Goal: Obtain resource: Obtain resource

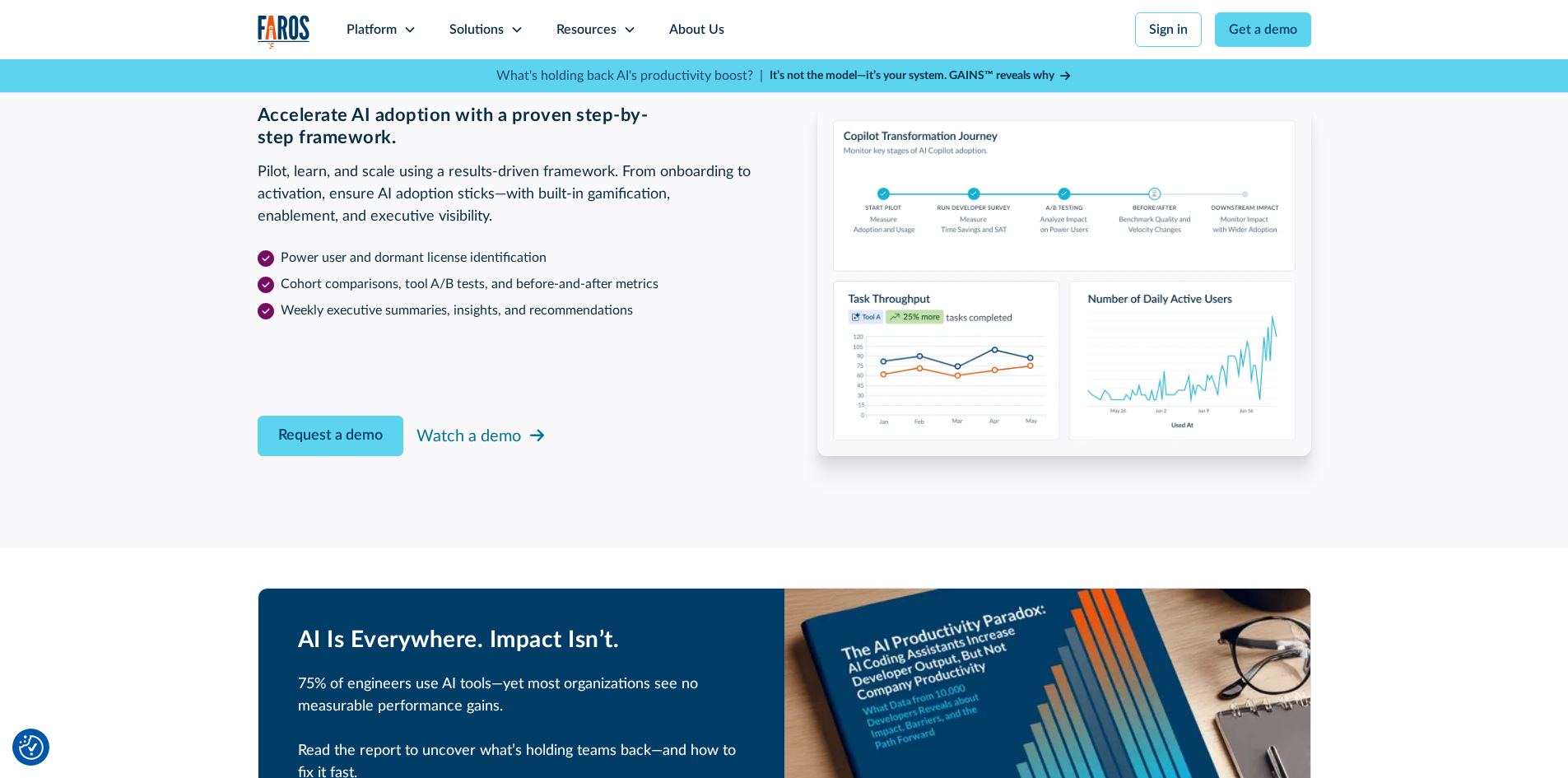
scroll to position [2634, 0]
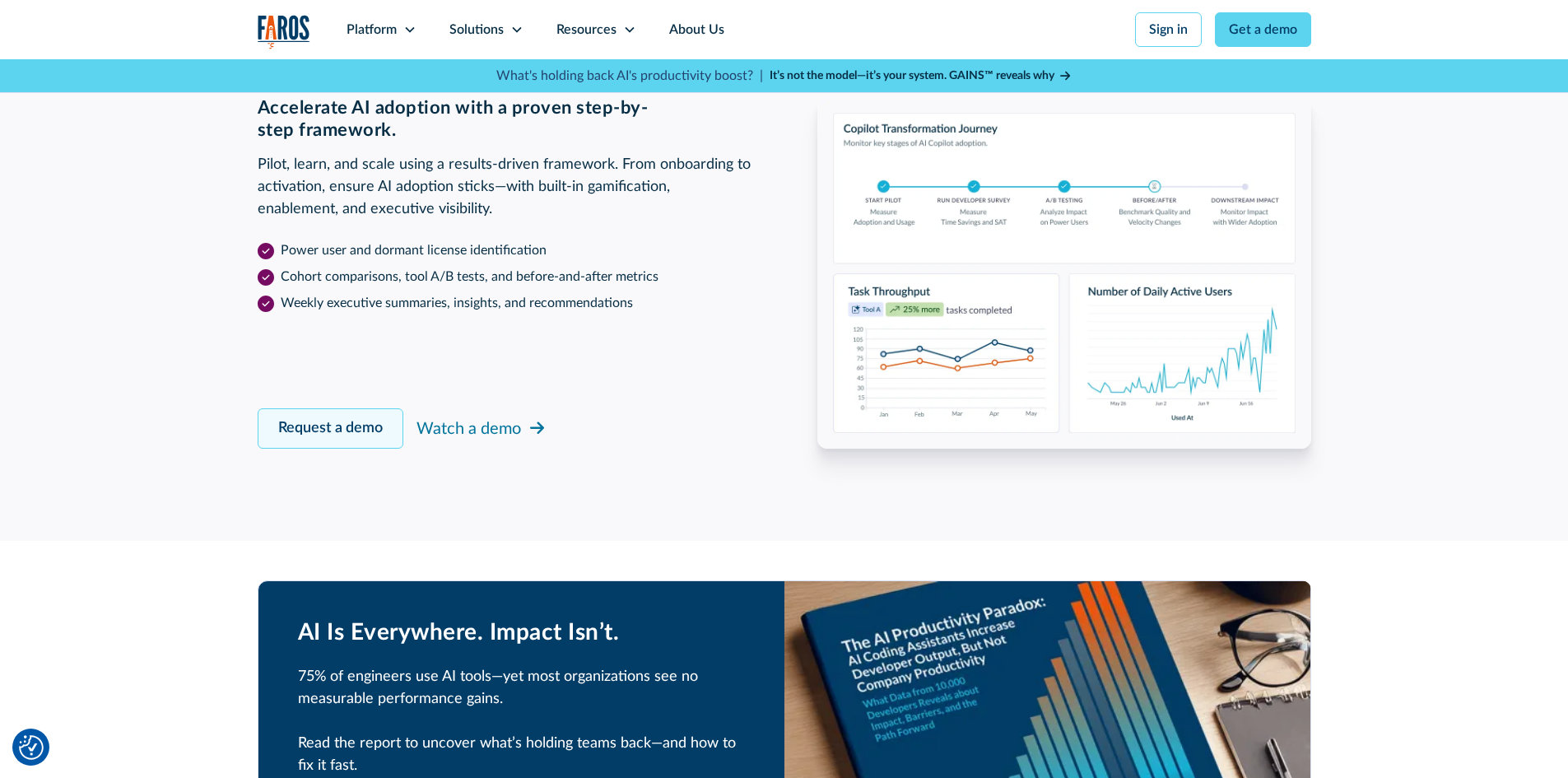
drag, startPoint x: 284, startPoint y: 436, endPoint x: 291, endPoint y: 444, distance: 10.6
click at [284, 436] on link "Request a demo" at bounding box center [330, 428] width 146 height 40
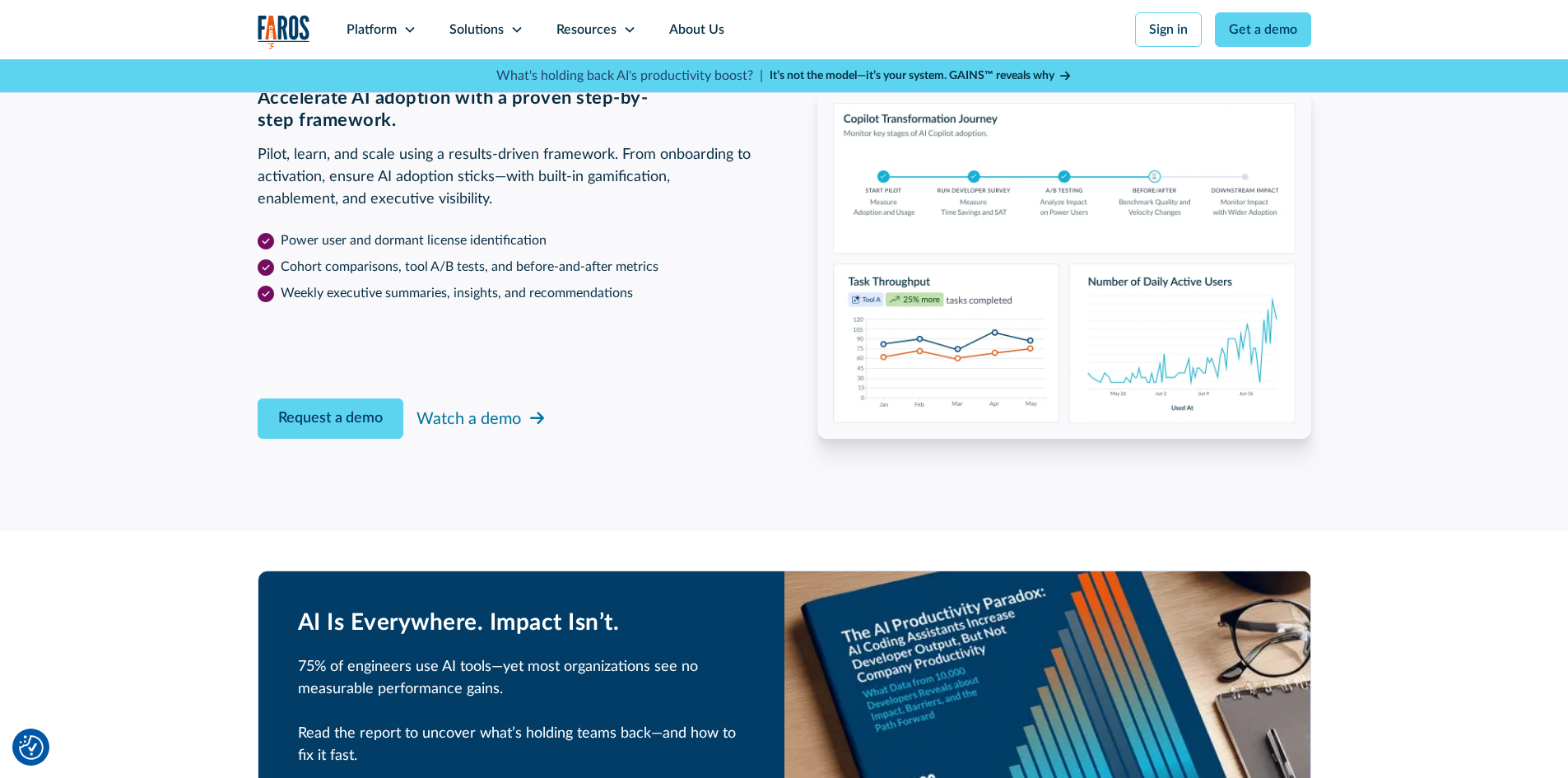
scroll to position [2595, 0]
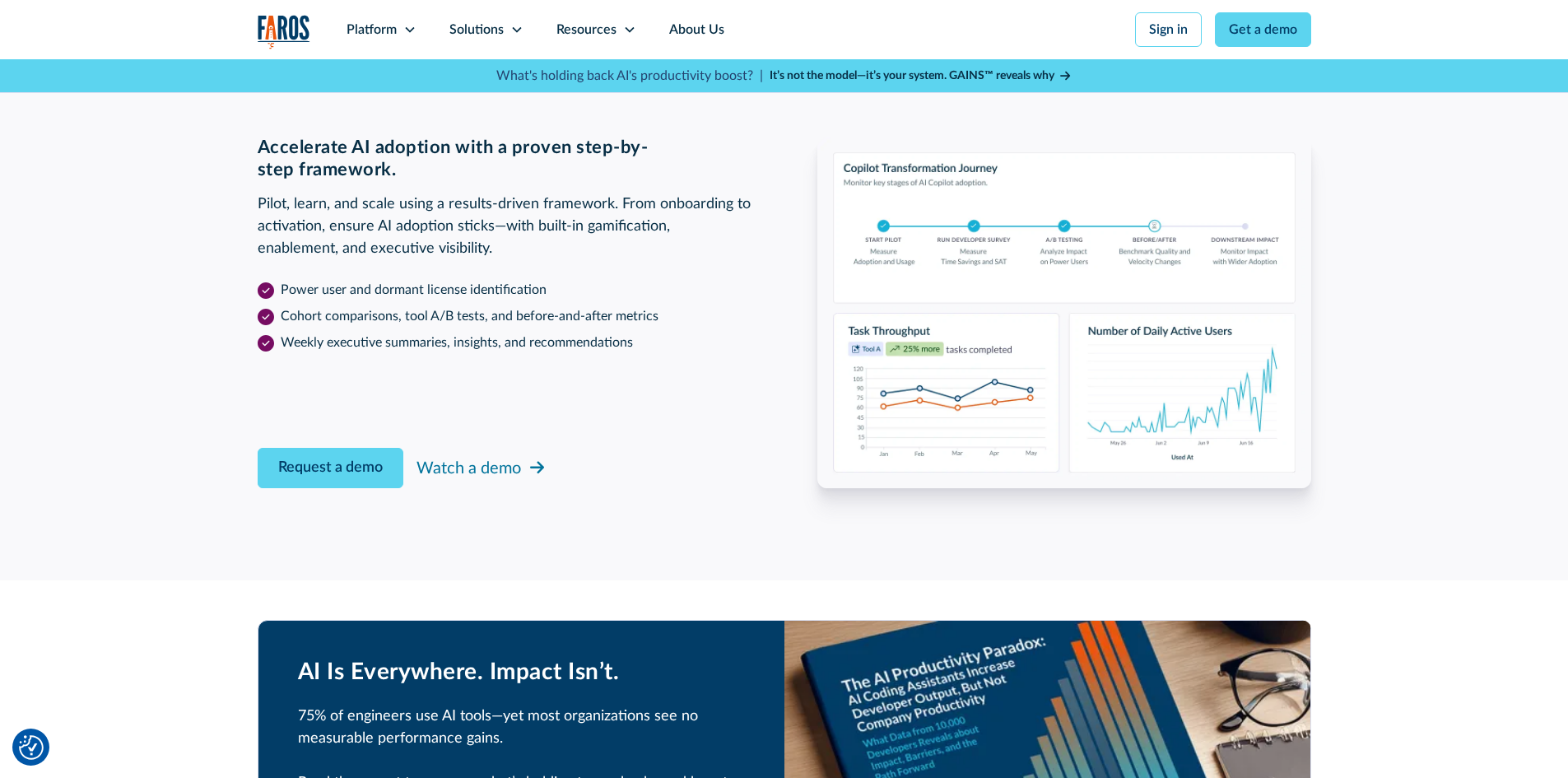
drag, startPoint x: 370, startPoint y: 468, endPoint x: 383, endPoint y: 447, distance: 24.7
click at [370, 468] on link "Request a demo" at bounding box center [330, 467] width 146 height 40
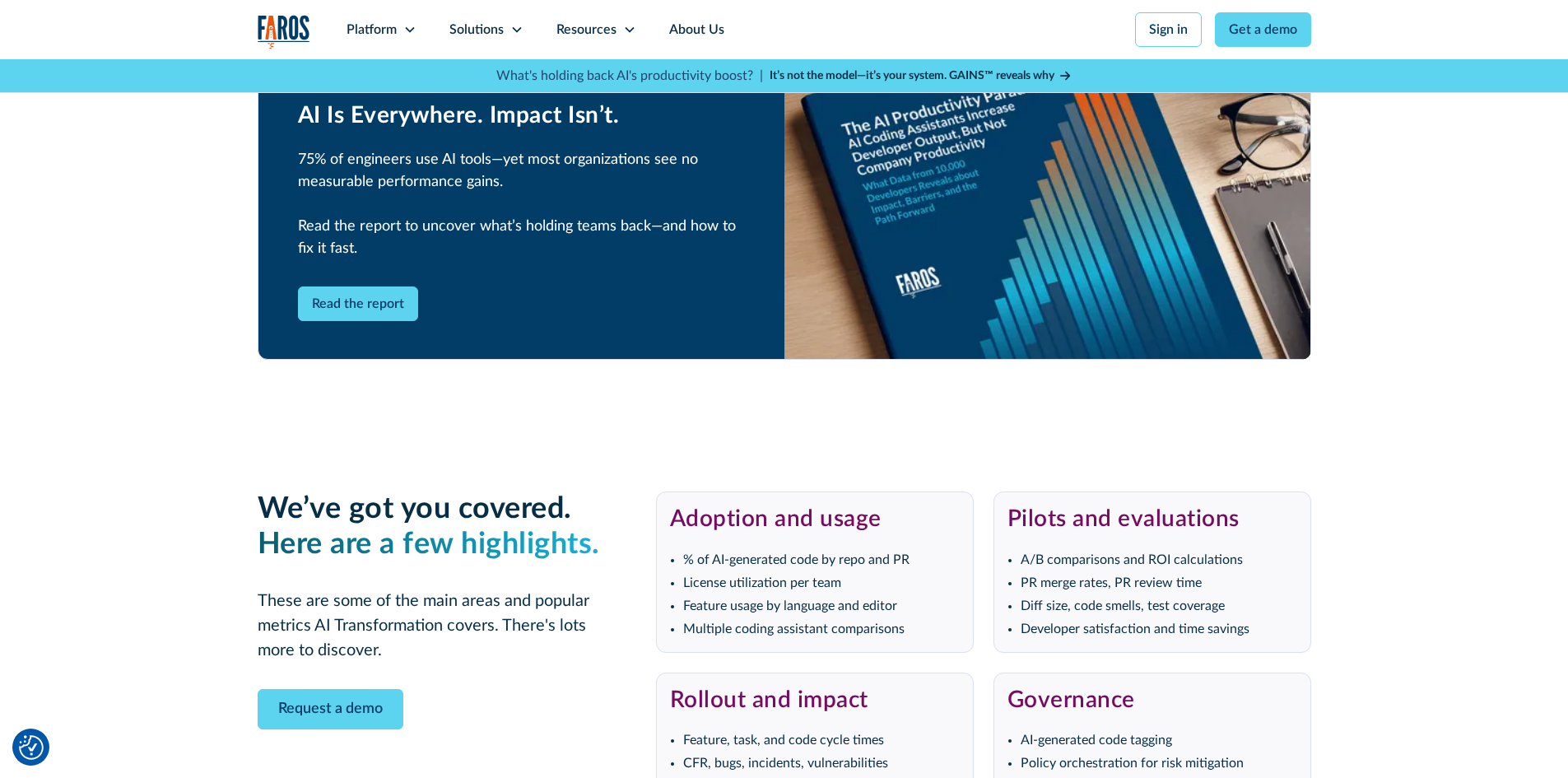
scroll to position [2842, 0]
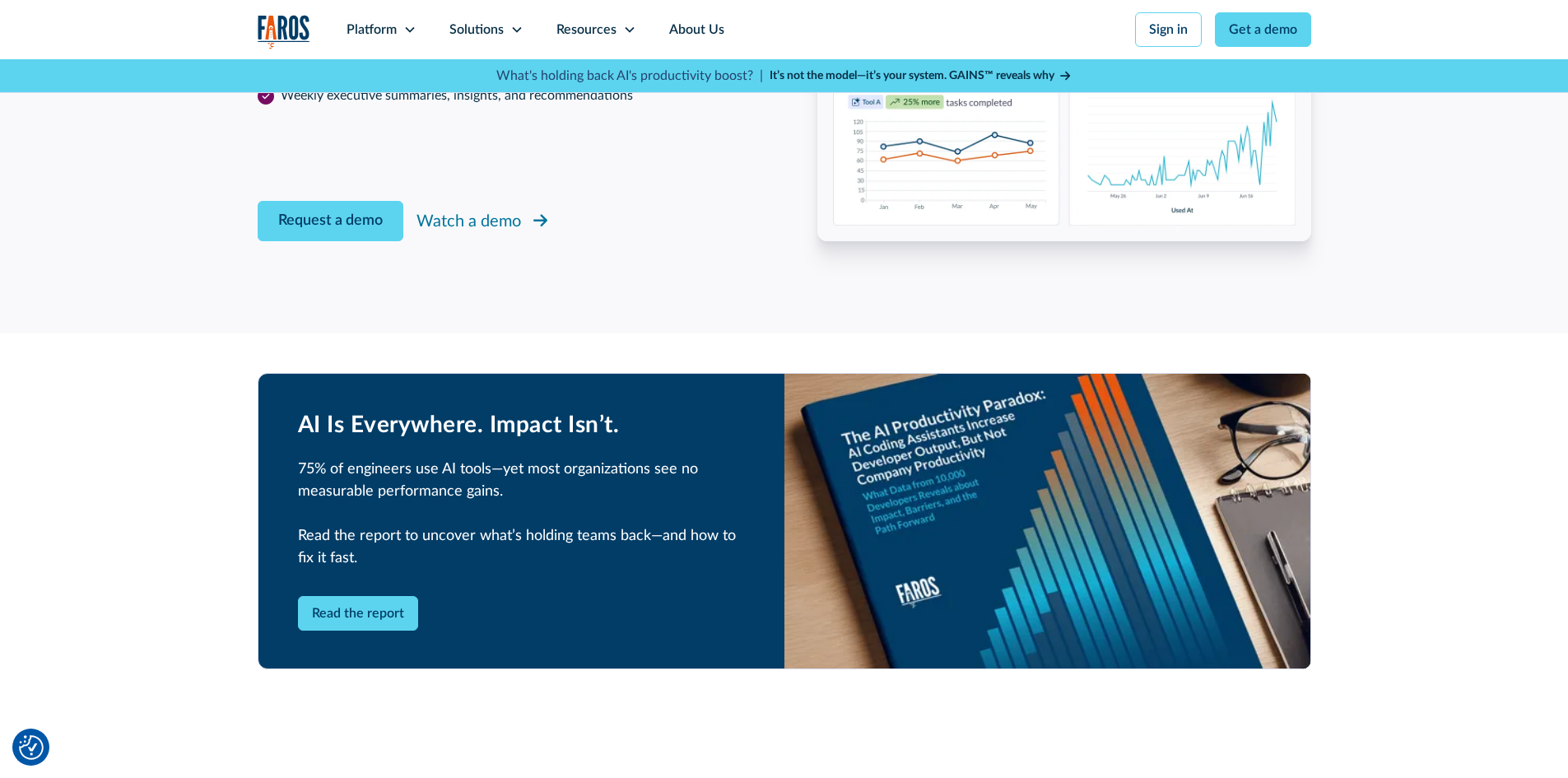
click at [447, 228] on div "Watch a demo" at bounding box center [469, 222] width 105 height 24
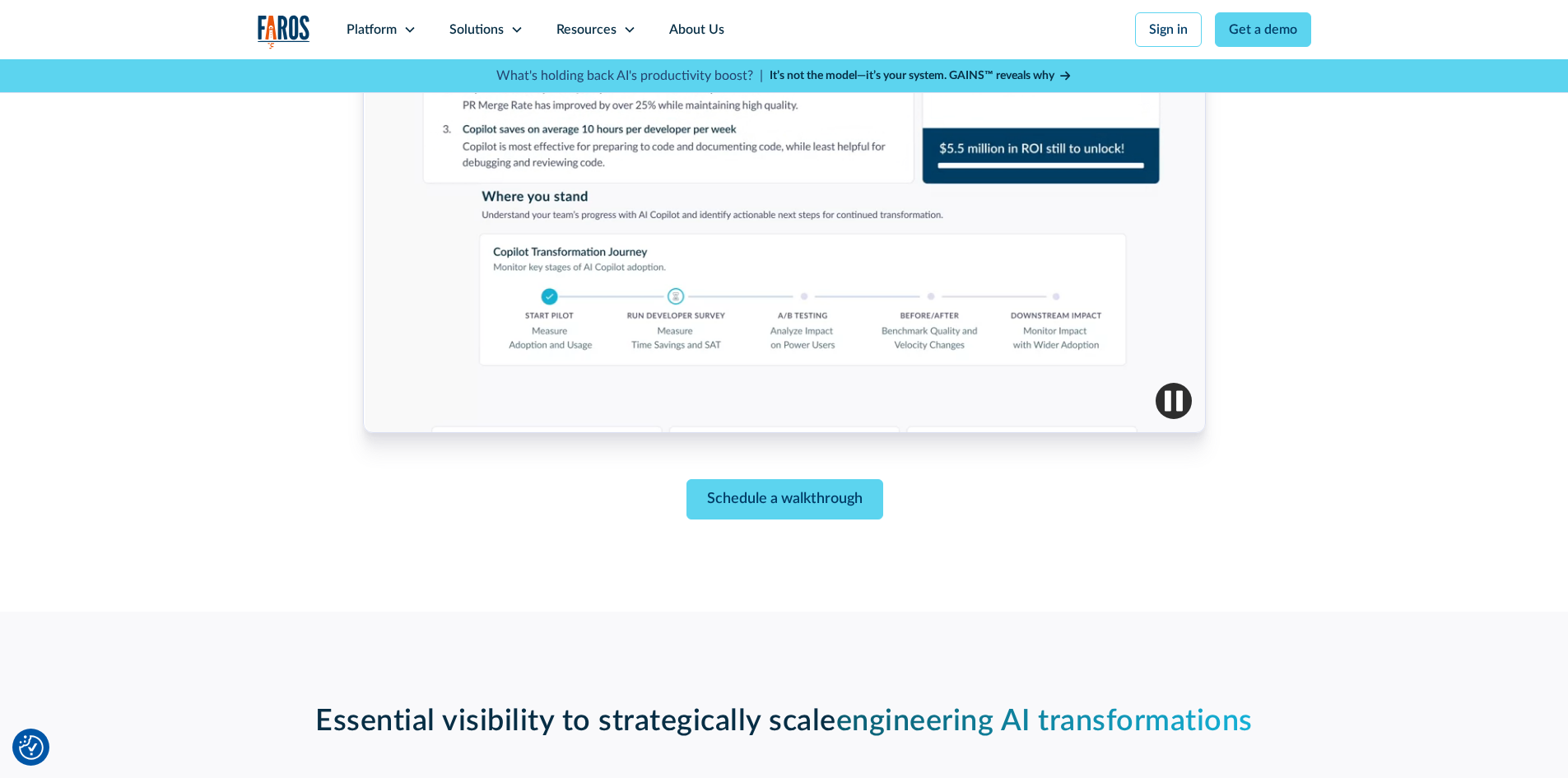
scroll to position [740, 0]
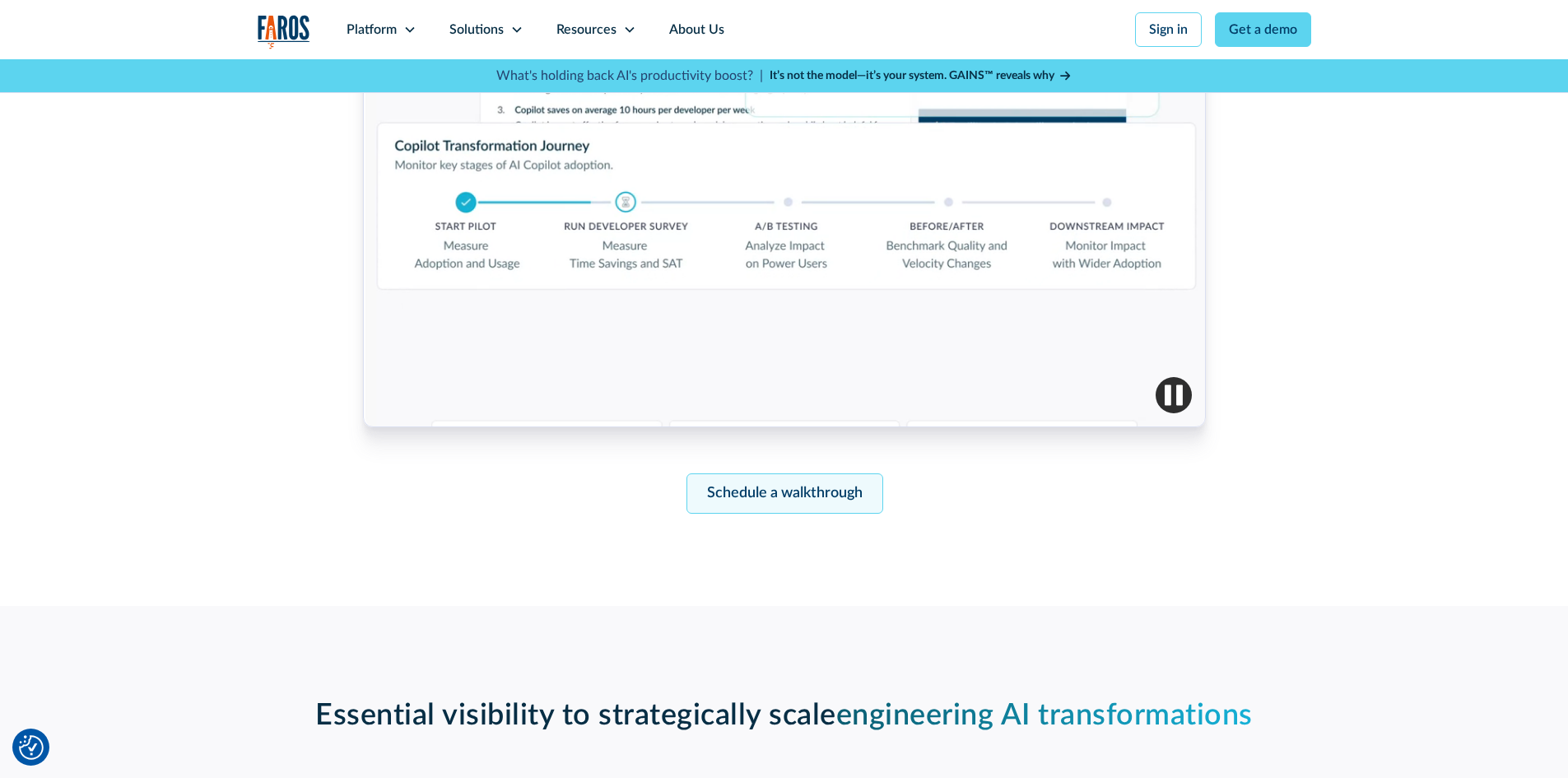
click at [825, 491] on link "Schedule a walkthrough" at bounding box center [784, 494] width 197 height 40
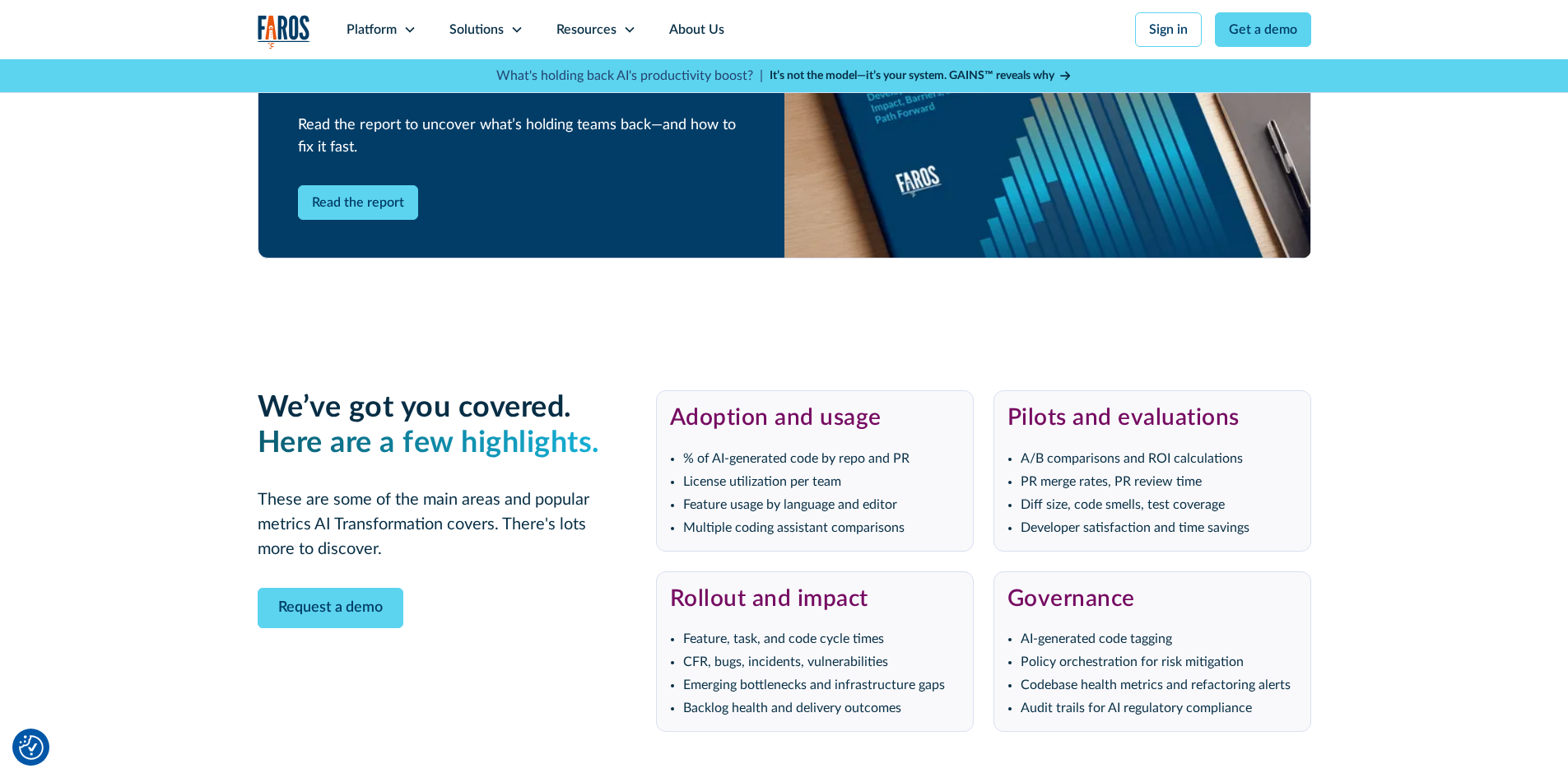
scroll to position [3006, 0]
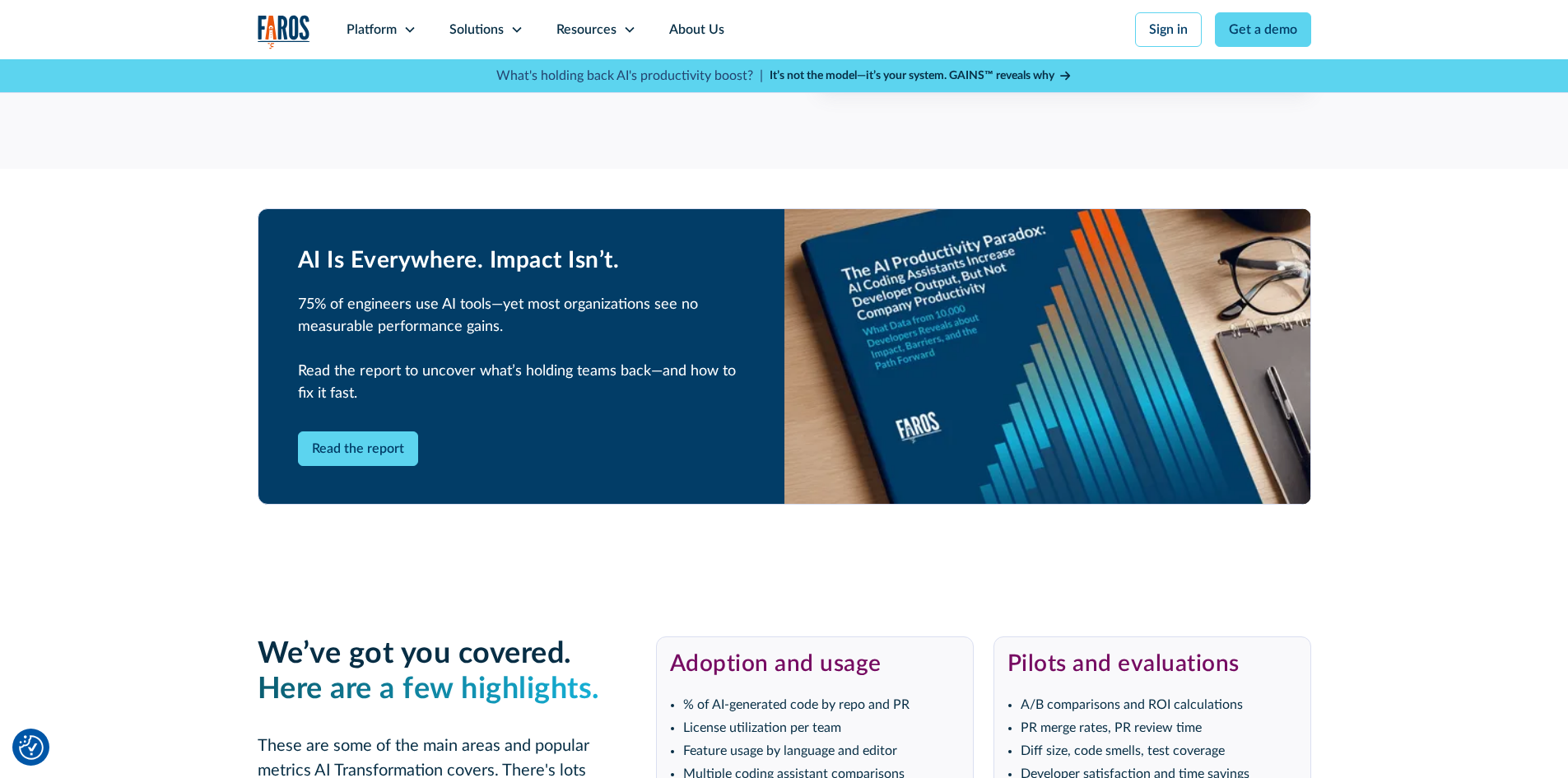
click at [953, 74] on strong "It’s not the model—it’s your system. GAINS™ reveals why" at bounding box center [912, 75] width 285 height 11
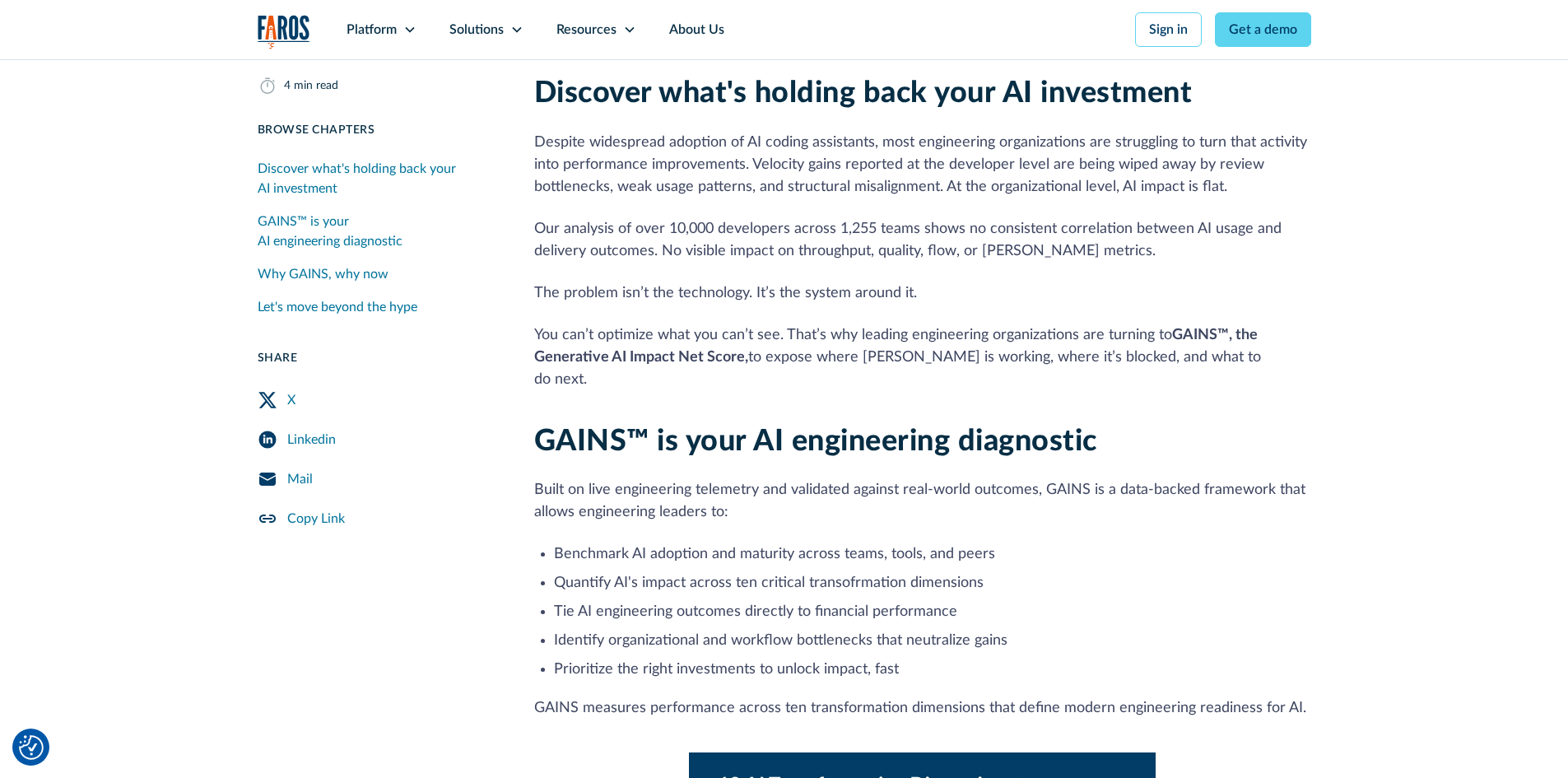
scroll to position [412, 0]
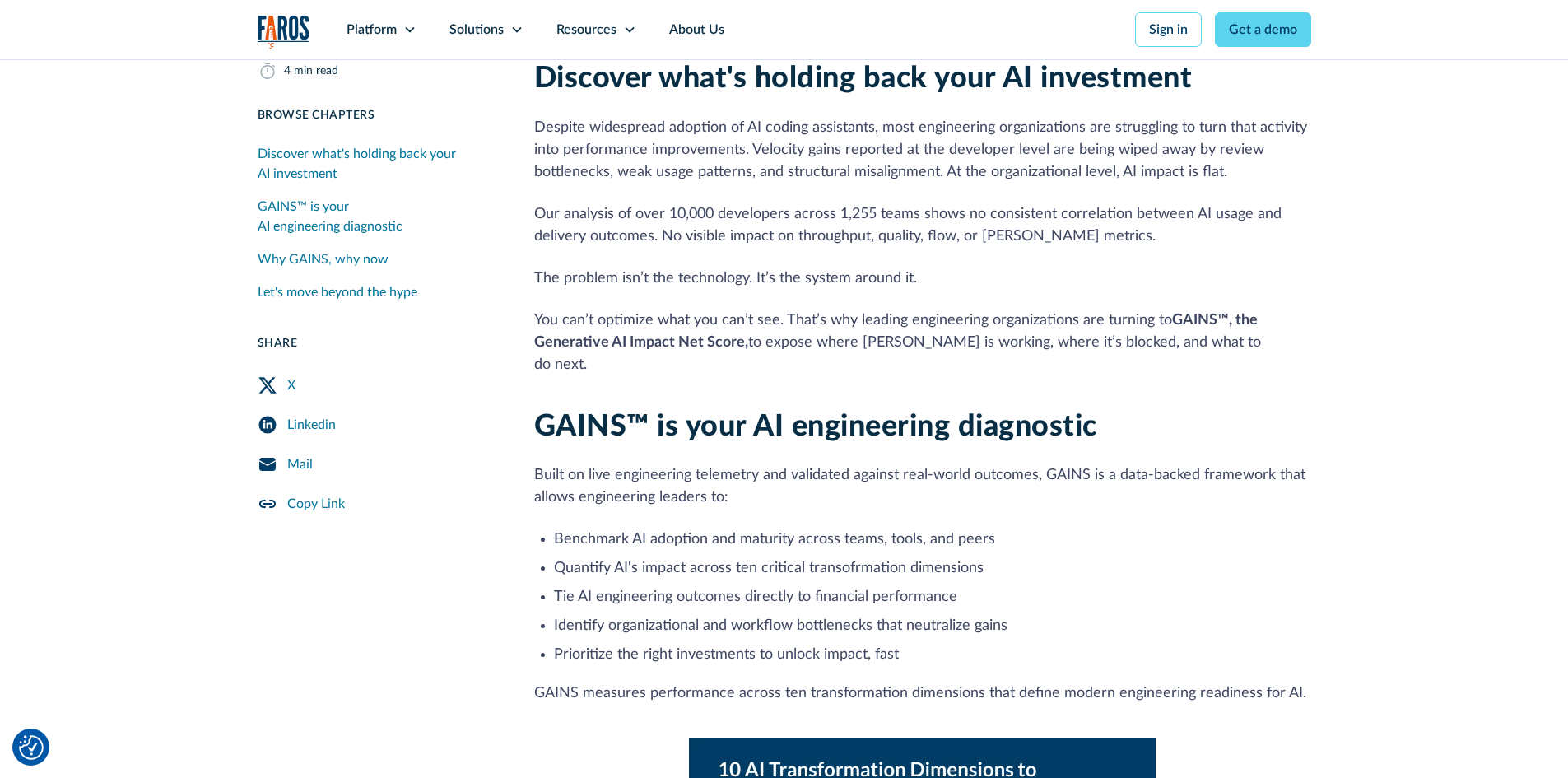
click at [261, 461] on icon "Mail Share" at bounding box center [267, 464] width 17 height 13
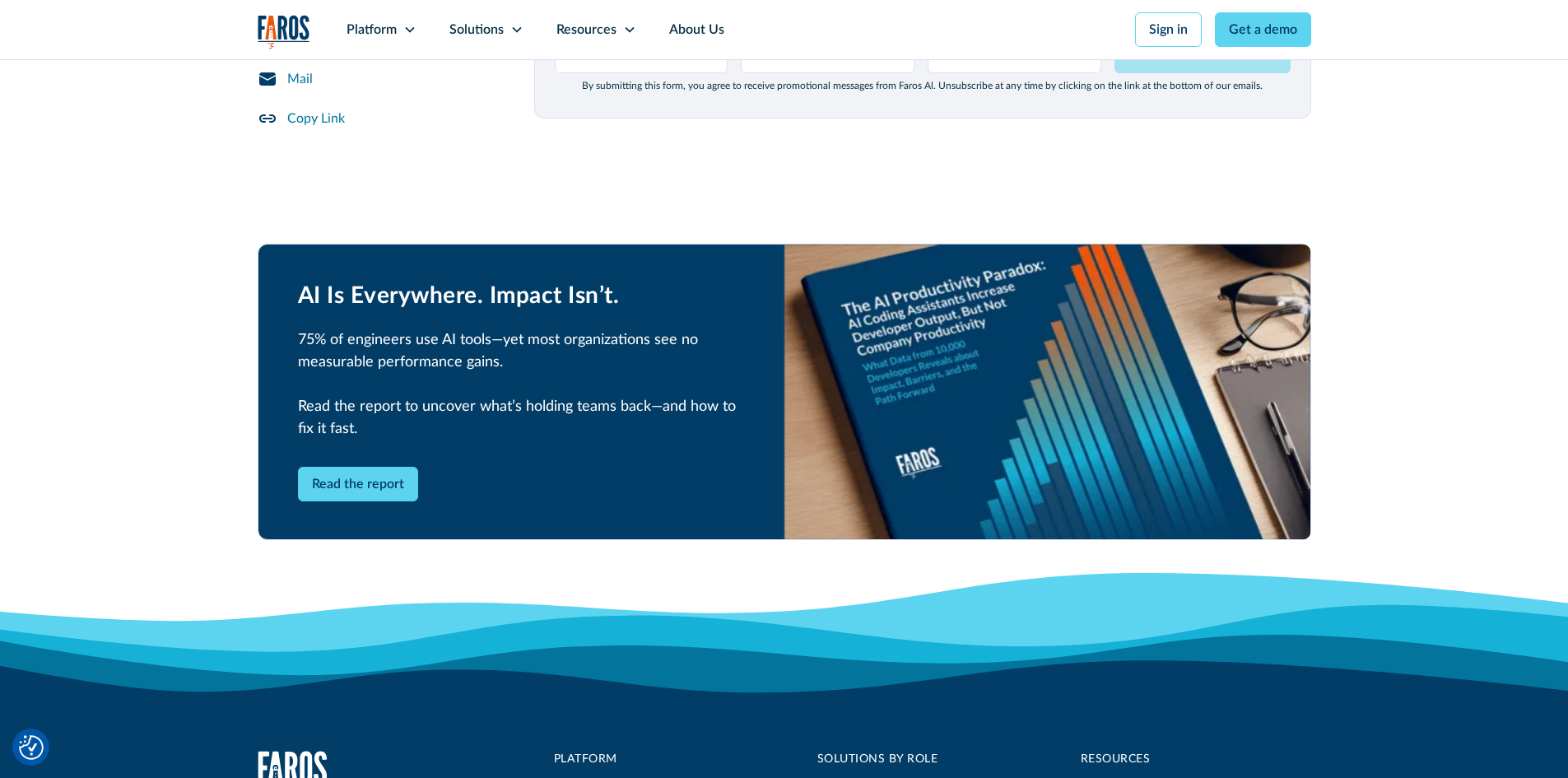
scroll to position [2305, 0]
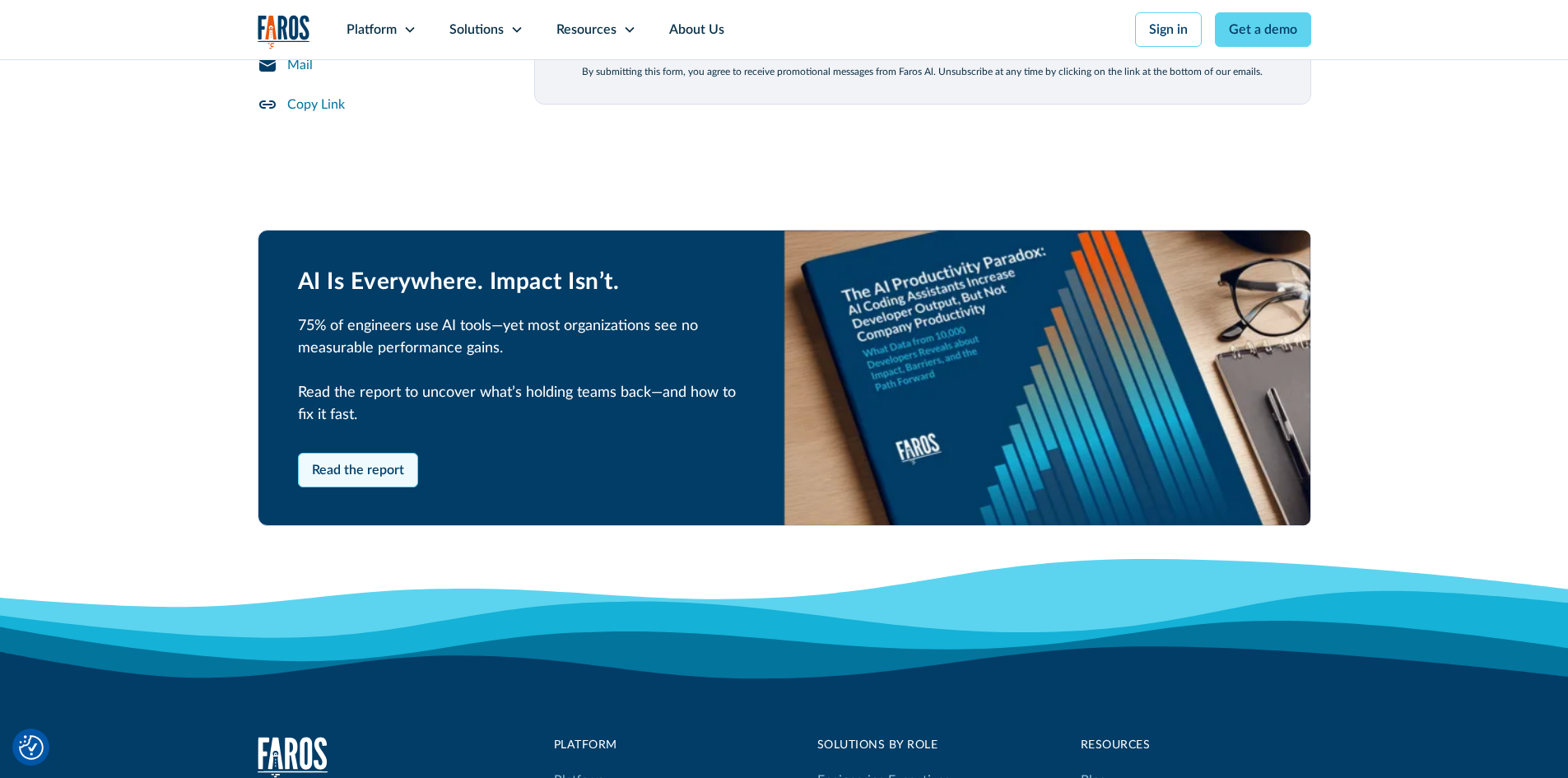
click at [378, 453] on link "Read the report" at bounding box center [358, 470] width 120 height 35
